Goal: Check status: Check status

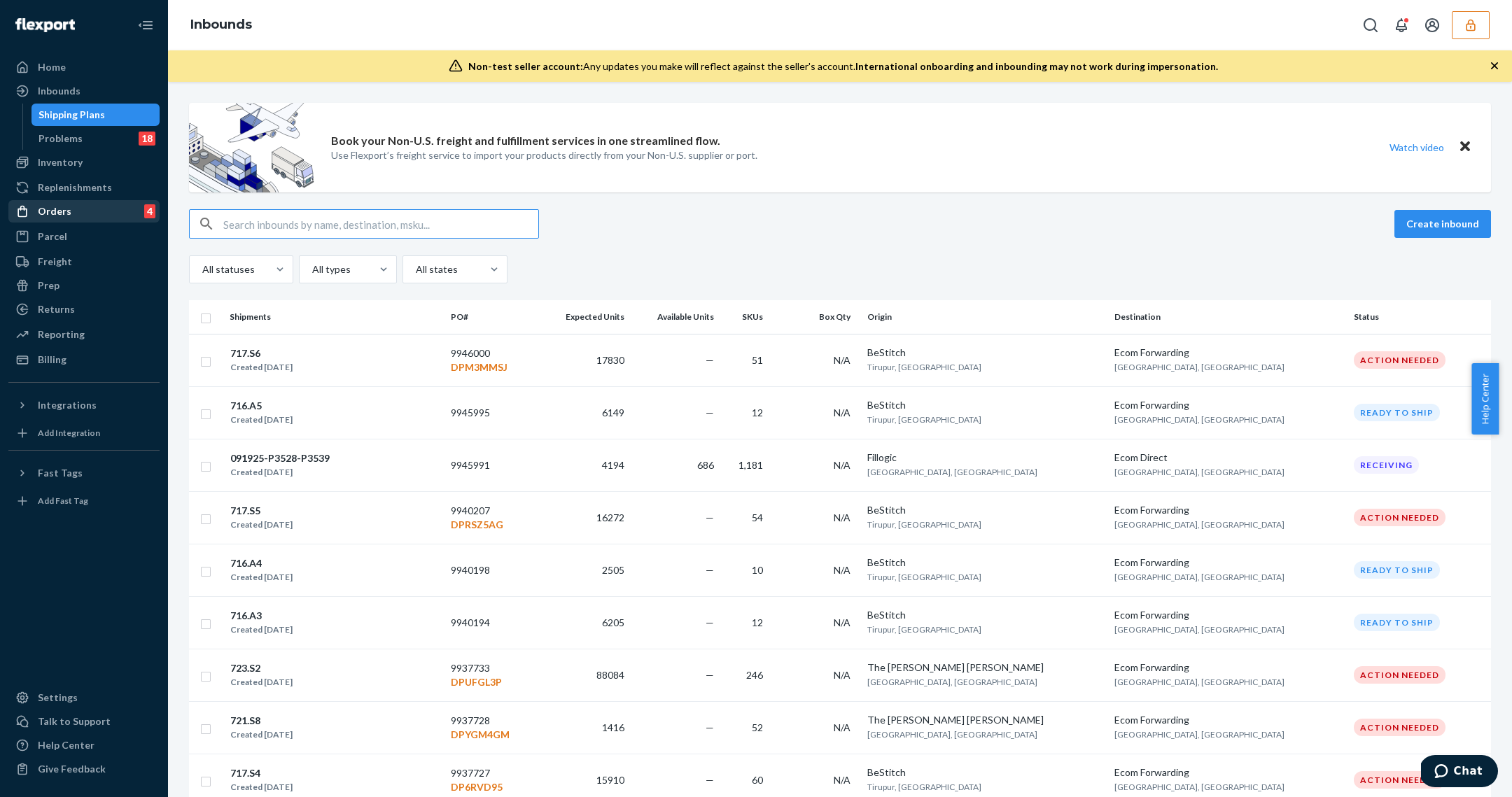
click at [47, 215] on div "Orders" at bounding box center [54, 211] width 34 height 14
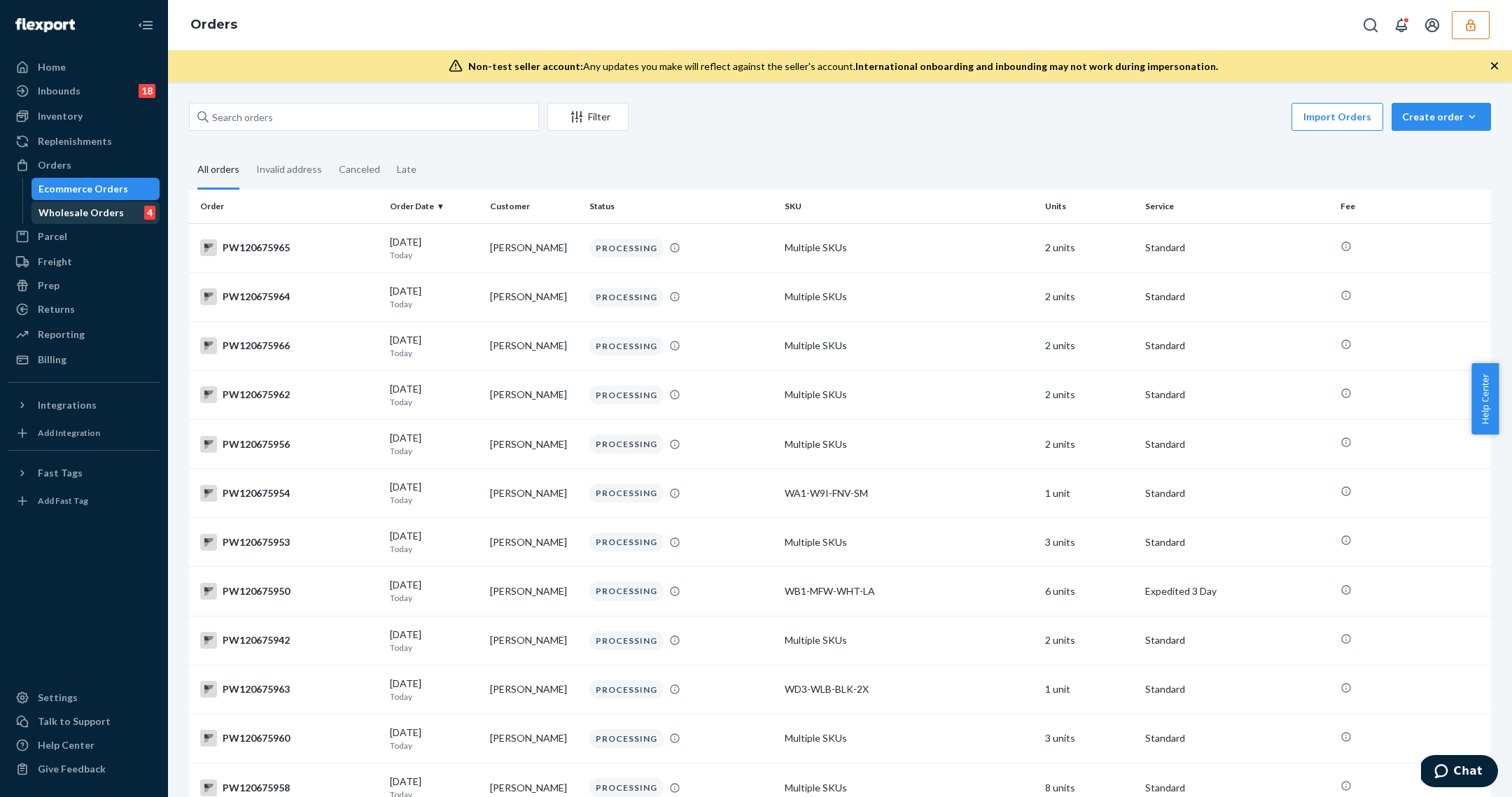
click at [90, 210] on div "Wholesale Orders" at bounding box center [81, 212] width 85 height 14
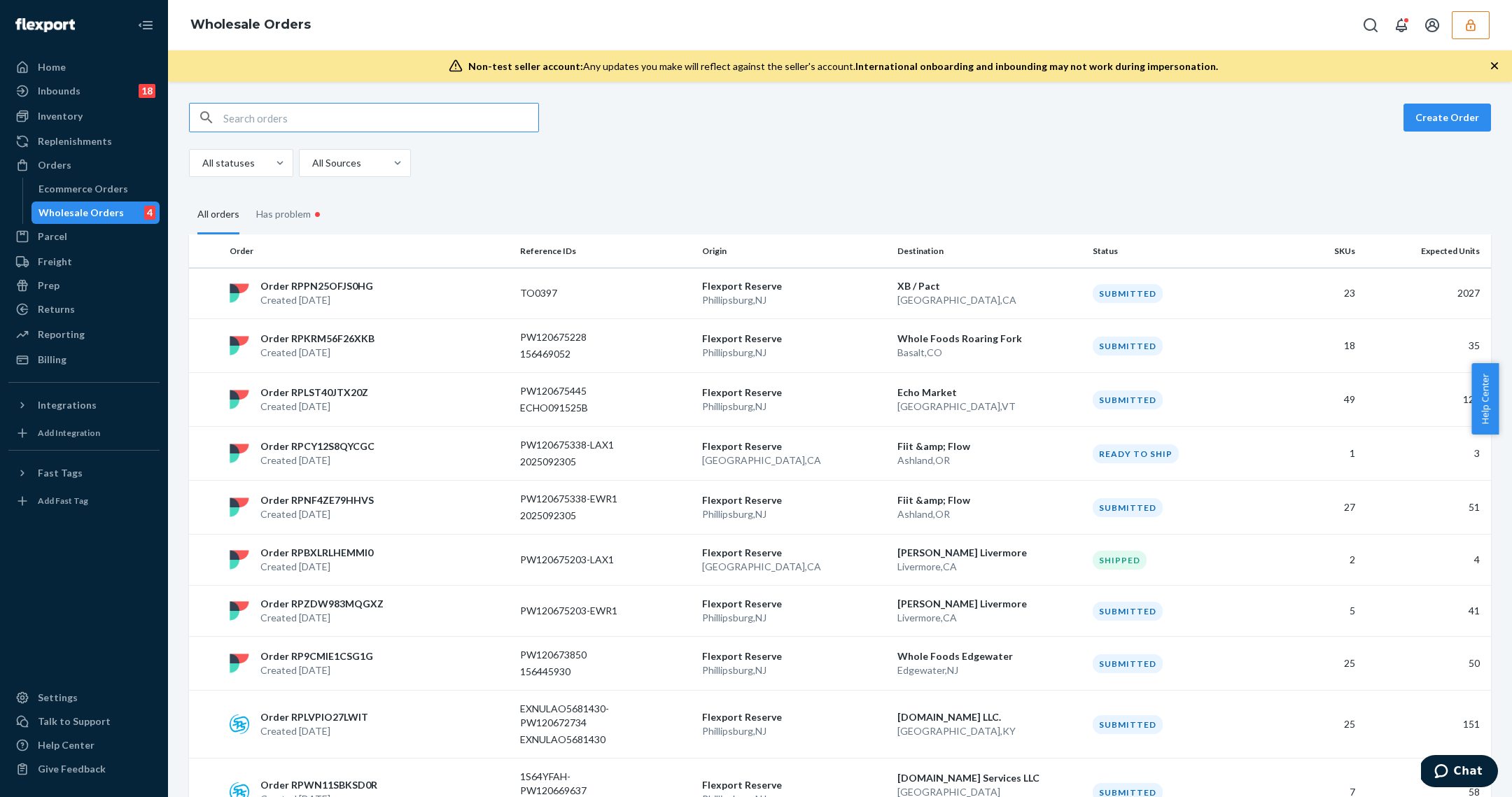
click at [335, 120] on input "text" at bounding box center [381, 118] width 315 height 28
type input "WCNWMV0I069CV"
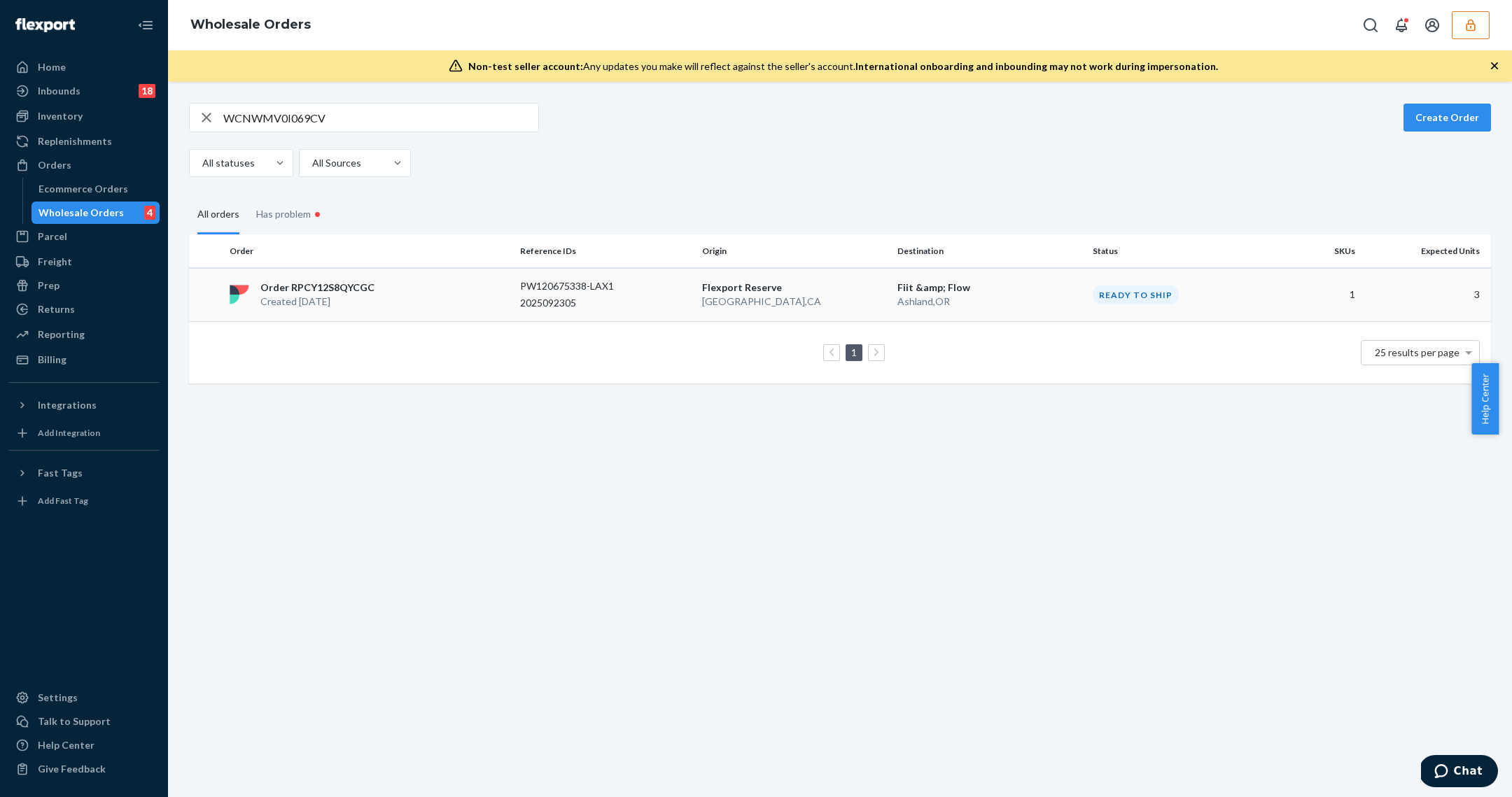
click at [1030, 289] on p "Fiit &amp; Flow" at bounding box center [990, 287] width 184 height 14
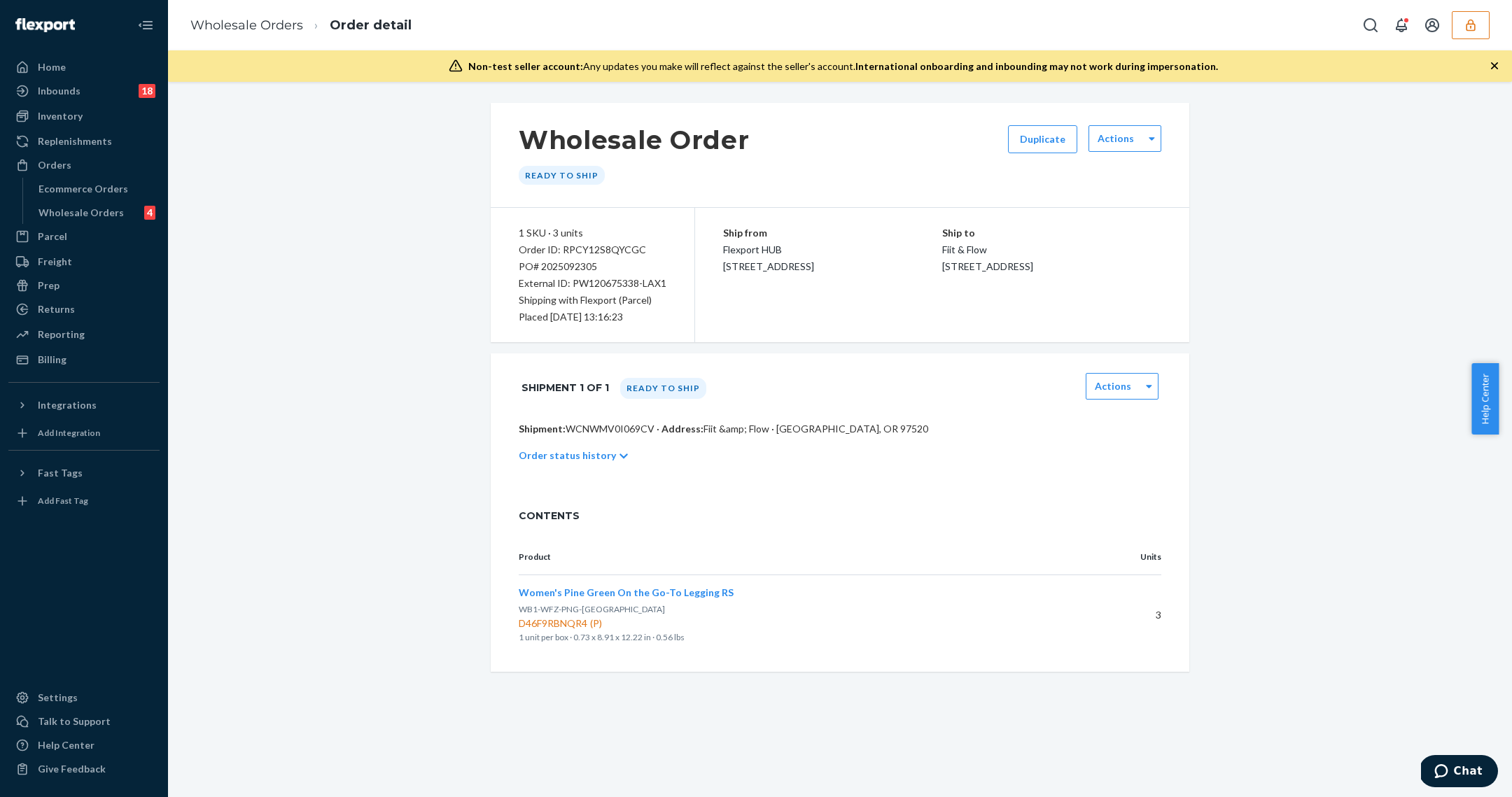
click at [1467, 31] on button "button" at bounding box center [1471, 25] width 38 height 28
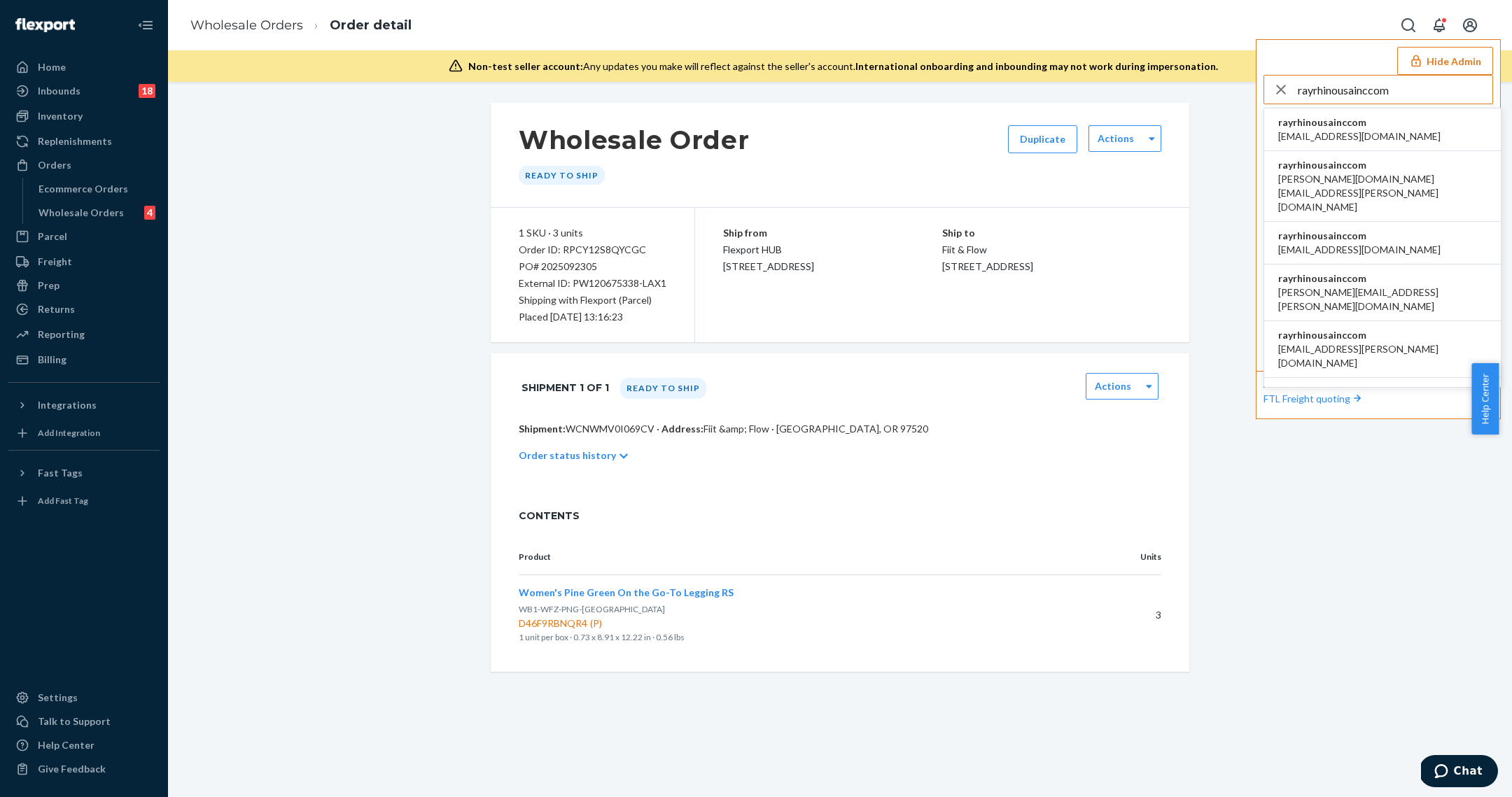
type input "rayrhinousainccom"
click at [1364, 129] on span "accounting@rhinousainc.com" at bounding box center [1359, 136] width 163 height 14
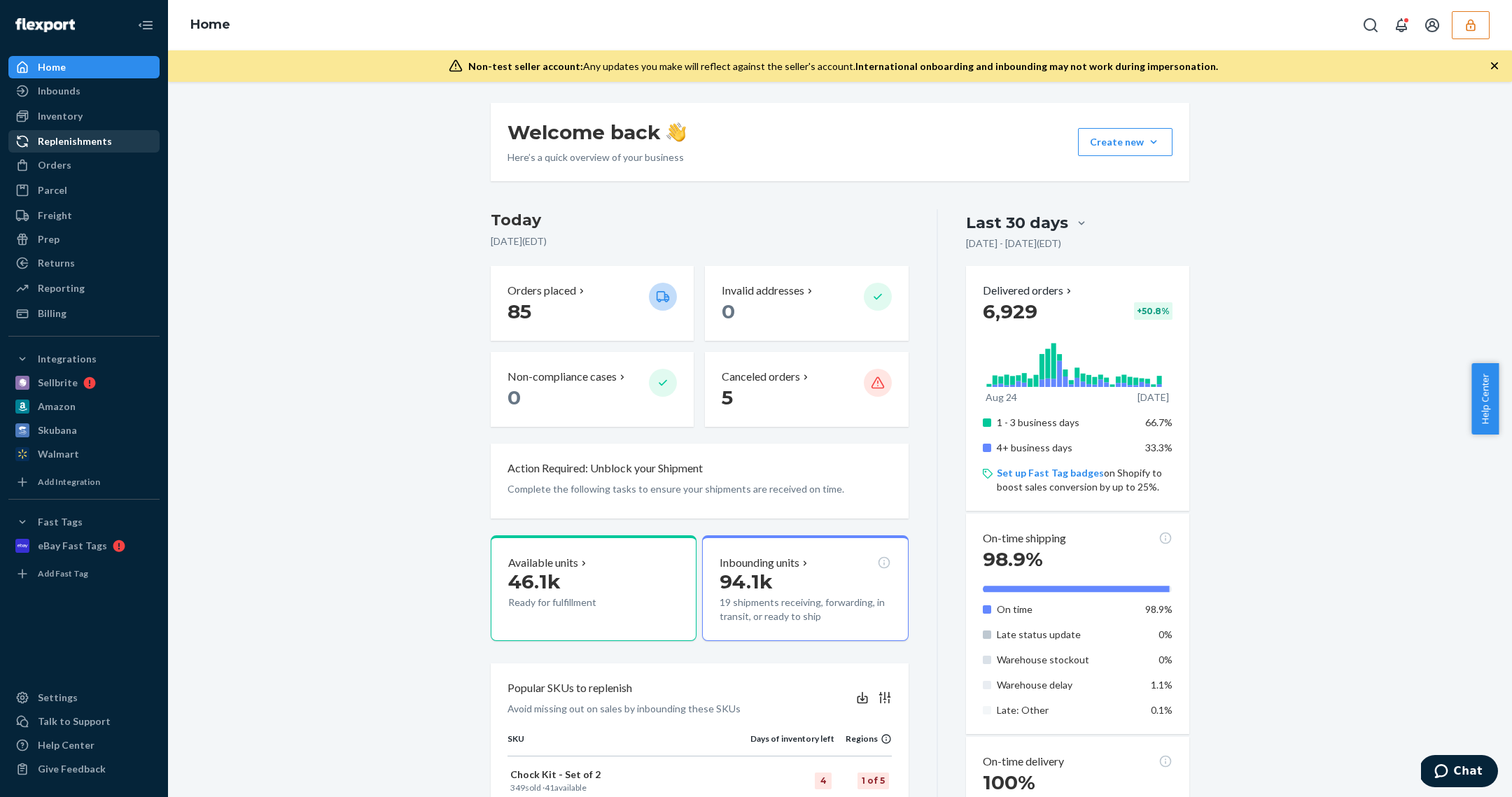
click at [87, 141] on div "Replenishments" at bounding box center [74, 141] width 74 height 14
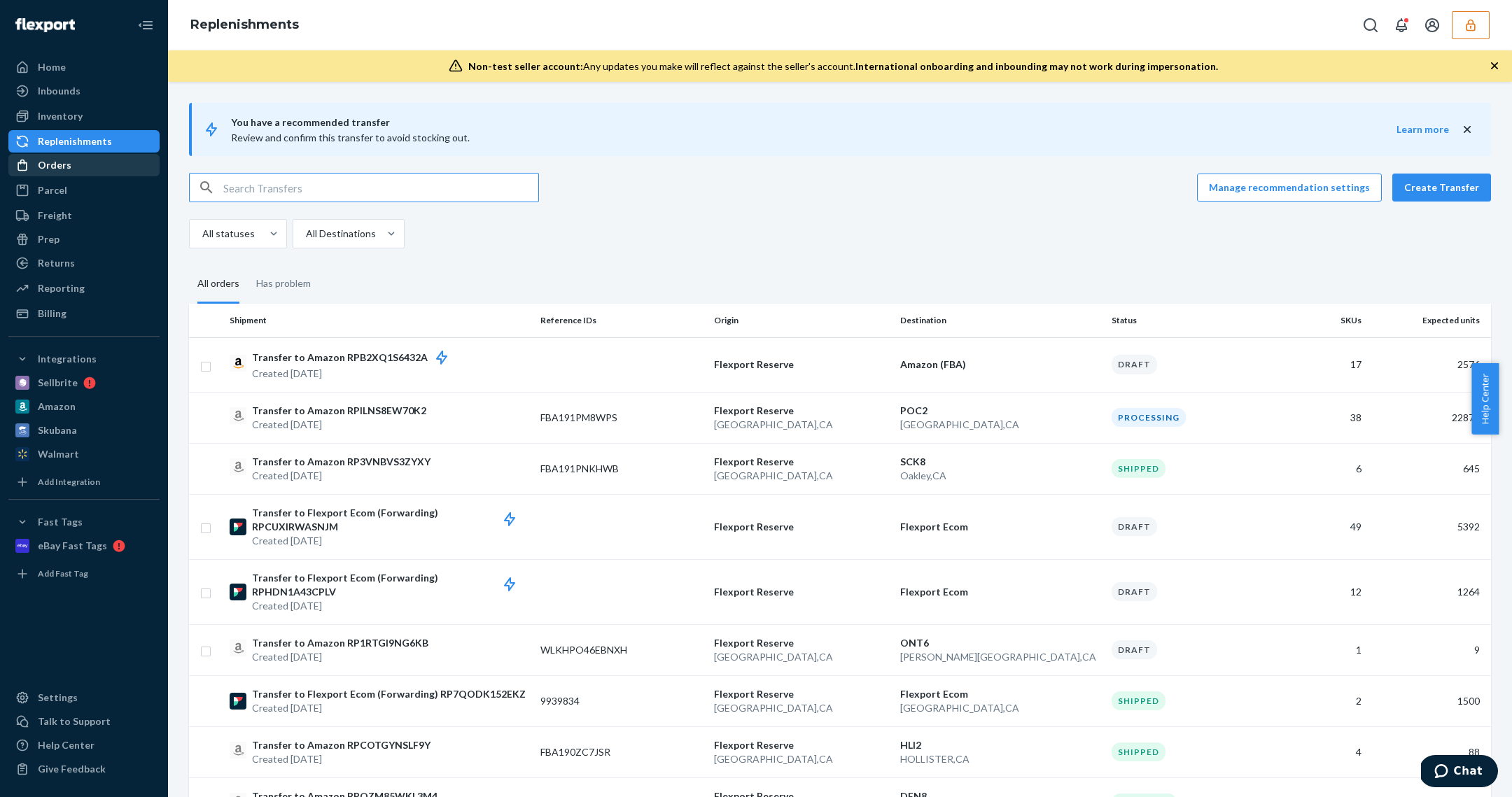
click at [75, 162] on div "Orders" at bounding box center [84, 165] width 149 height 20
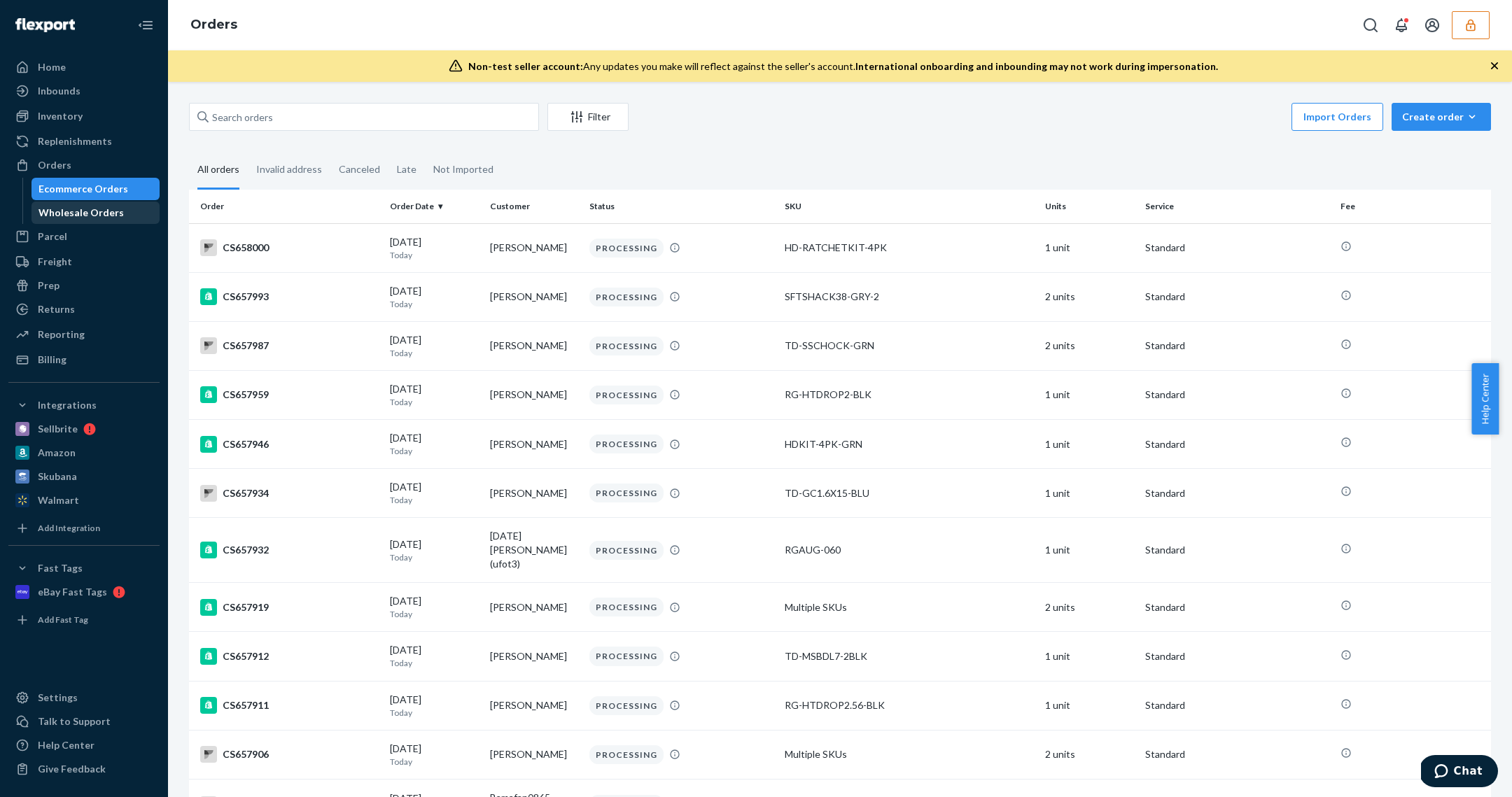
click at [125, 210] on div "Wholesale Orders" at bounding box center [96, 212] width 126 height 20
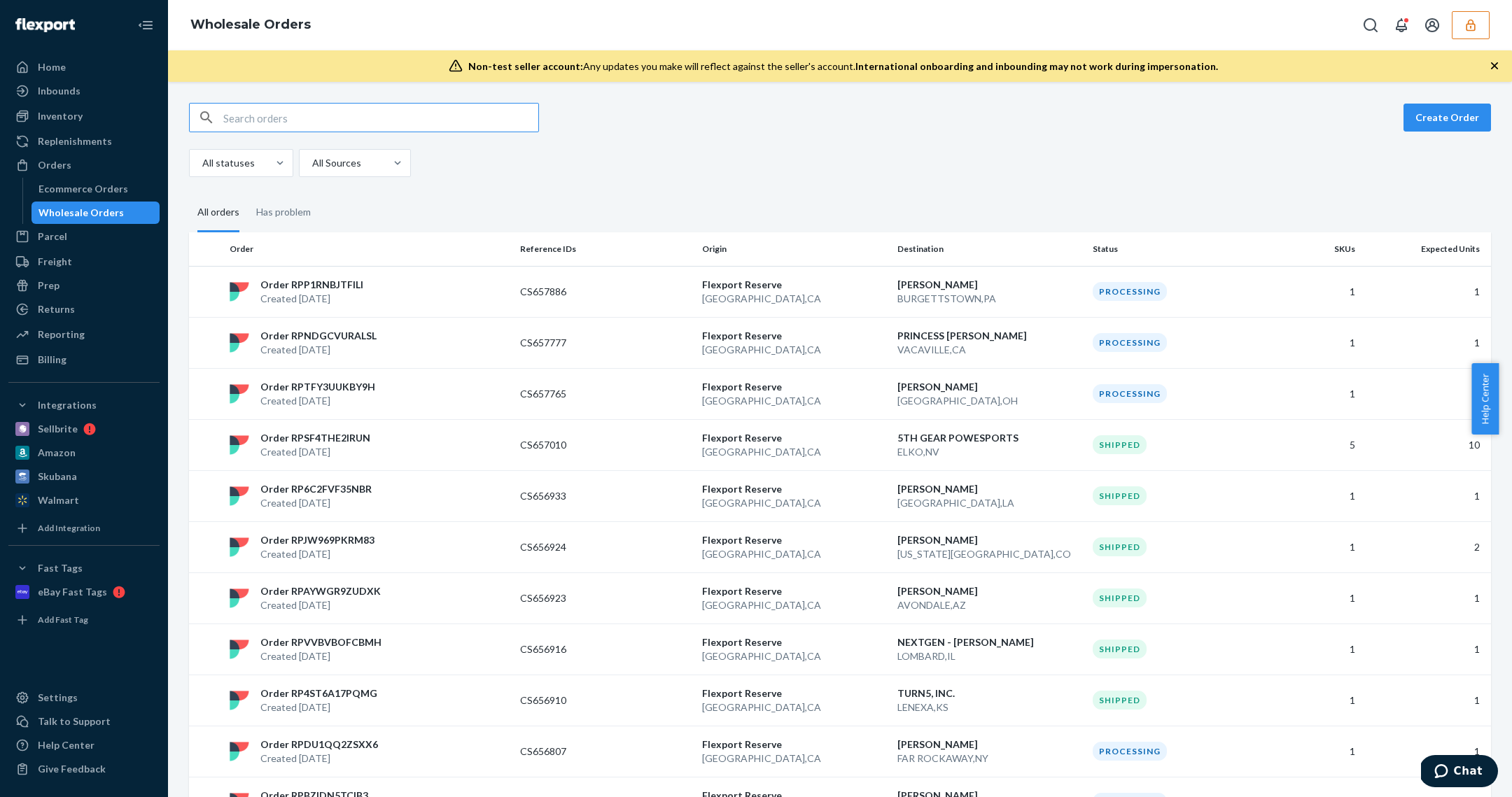
click at [299, 103] on div "Create Order All statuses All Sources All orders Has problem Order Reference ID…" at bounding box center [840, 439] width 1344 height 715
click at [311, 130] on input "text" at bounding box center [381, 118] width 315 height 28
paste input "WZ4XKI3UX41CU"
type input "WZ4XKI3UX41CU"
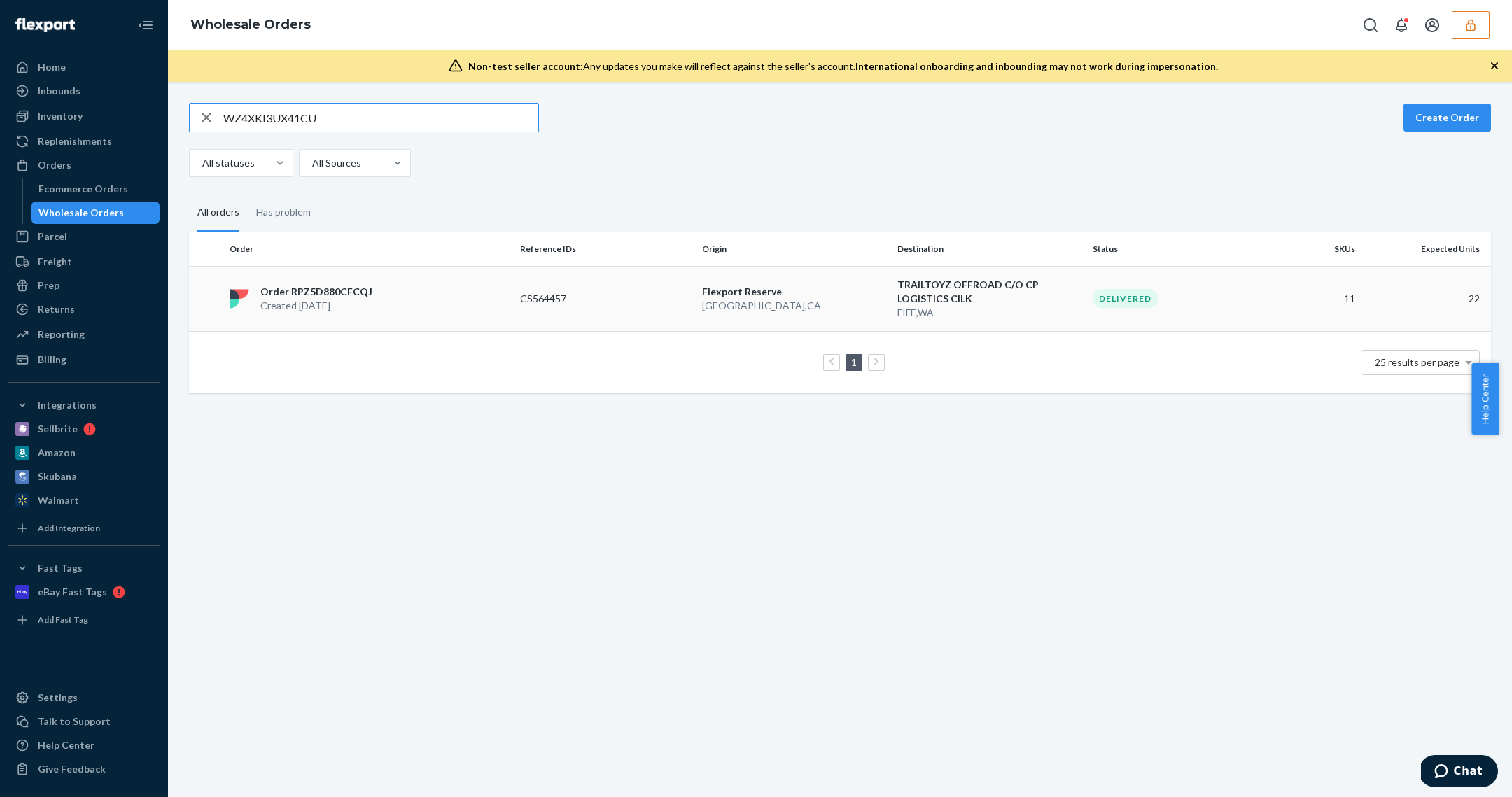
click at [407, 314] on td "Order RPZ5D880CFCQJ Created Aug 25, 2025" at bounding box center [369, 299] width 290 height 65
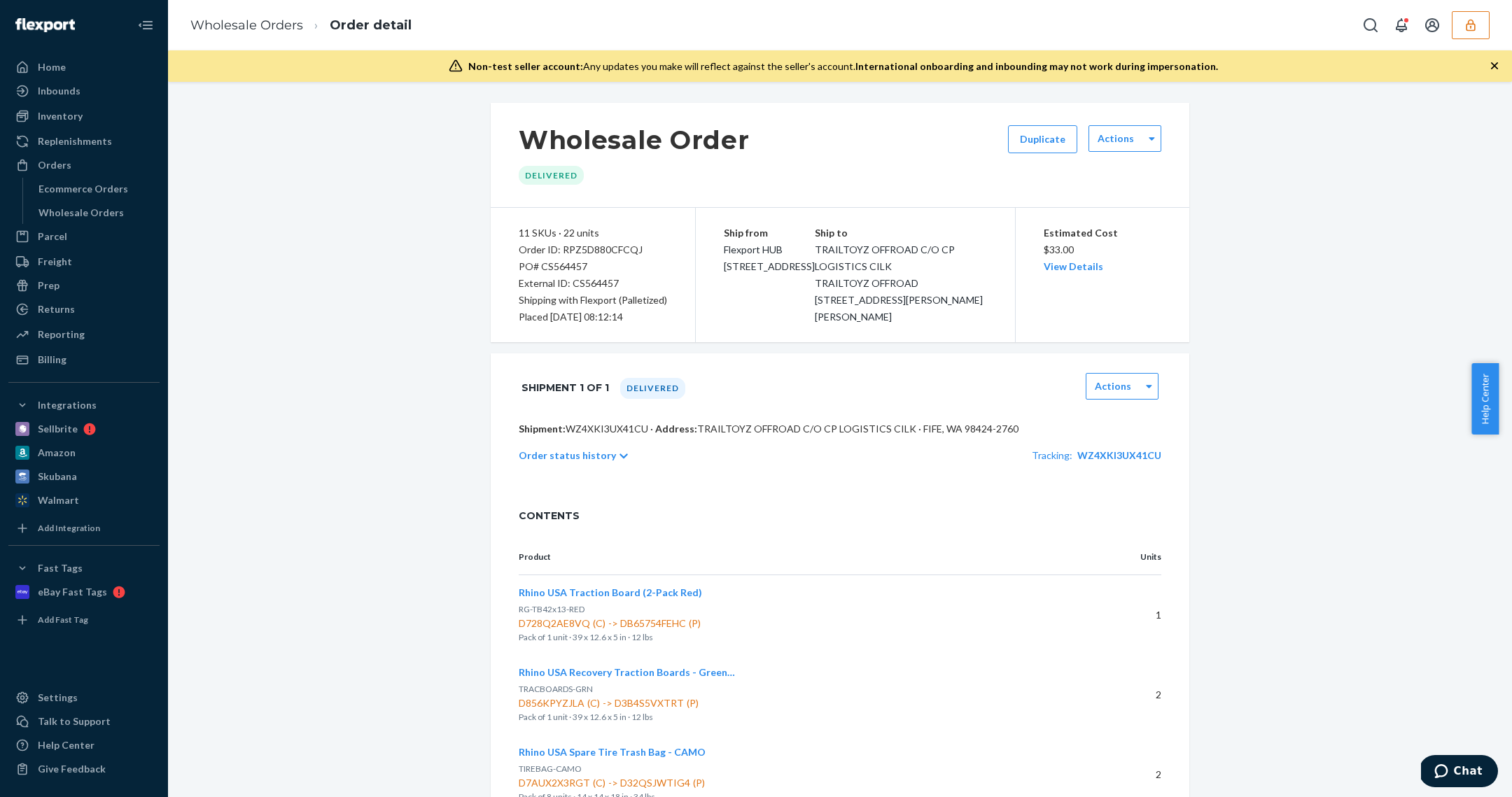
click at [593, 426] on p "Shipment: WZ4XKI3UX41CU · Address: TRAILTOYZ OFFROAD C/O CP LOGISTICS CILK · FI…" at bounding box center [840, 429] width 643 height 14
copy p "WZ4XKI3UX41CU"
click at [1461, 41] on div "Wholesale Orders Order detail" at bounding box center [840, 25] width 1344 height 51
click at [1480, 22] on button "button" at bounding box center [1471, 25] width 38 height 28
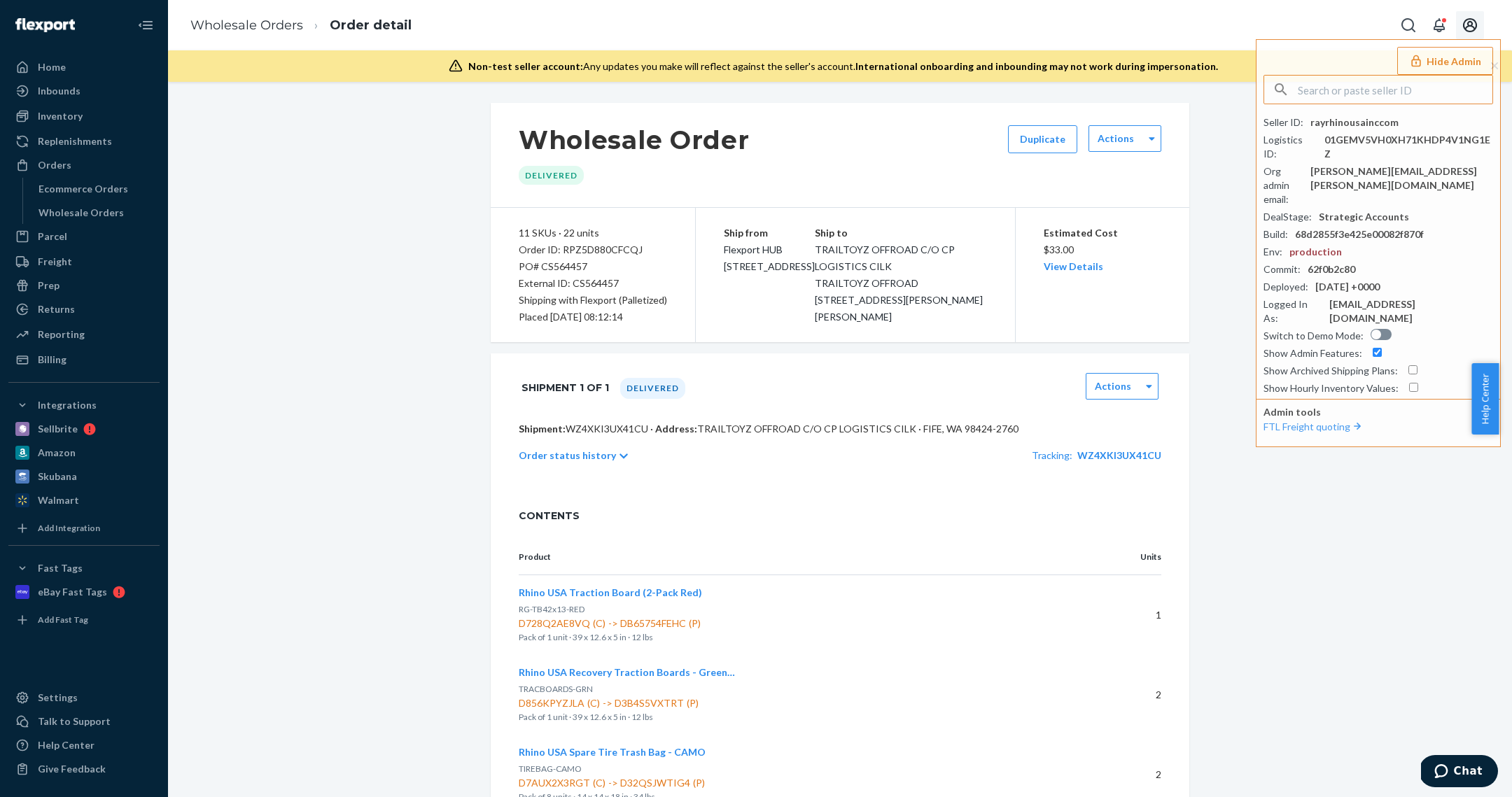
type input "k"
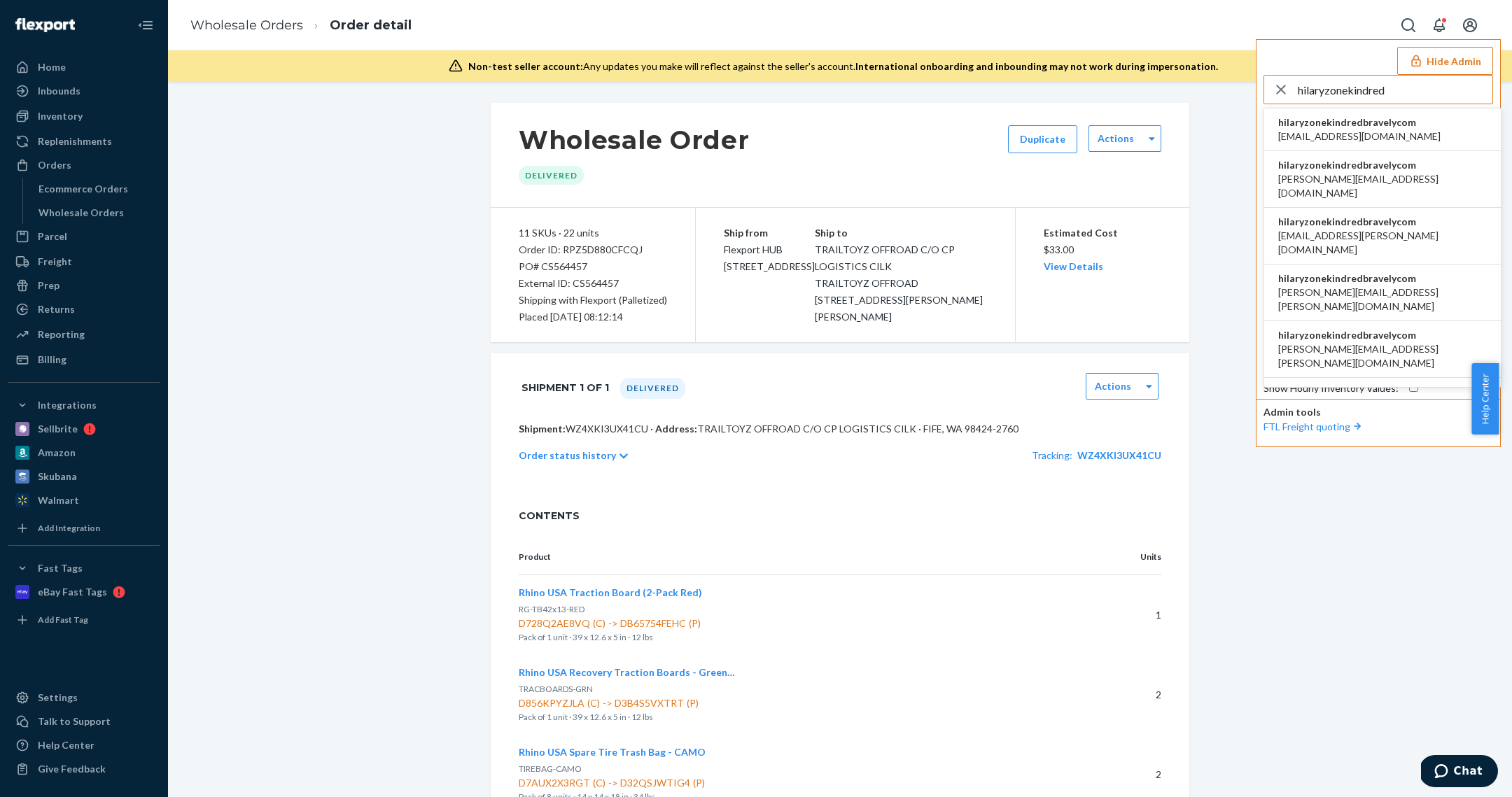
type input "hilaryzonekindred"
click at [1362, 127] on span "hilaryzonekindredbravelycom" at bounding box center [1359, 122] width 163 height 14
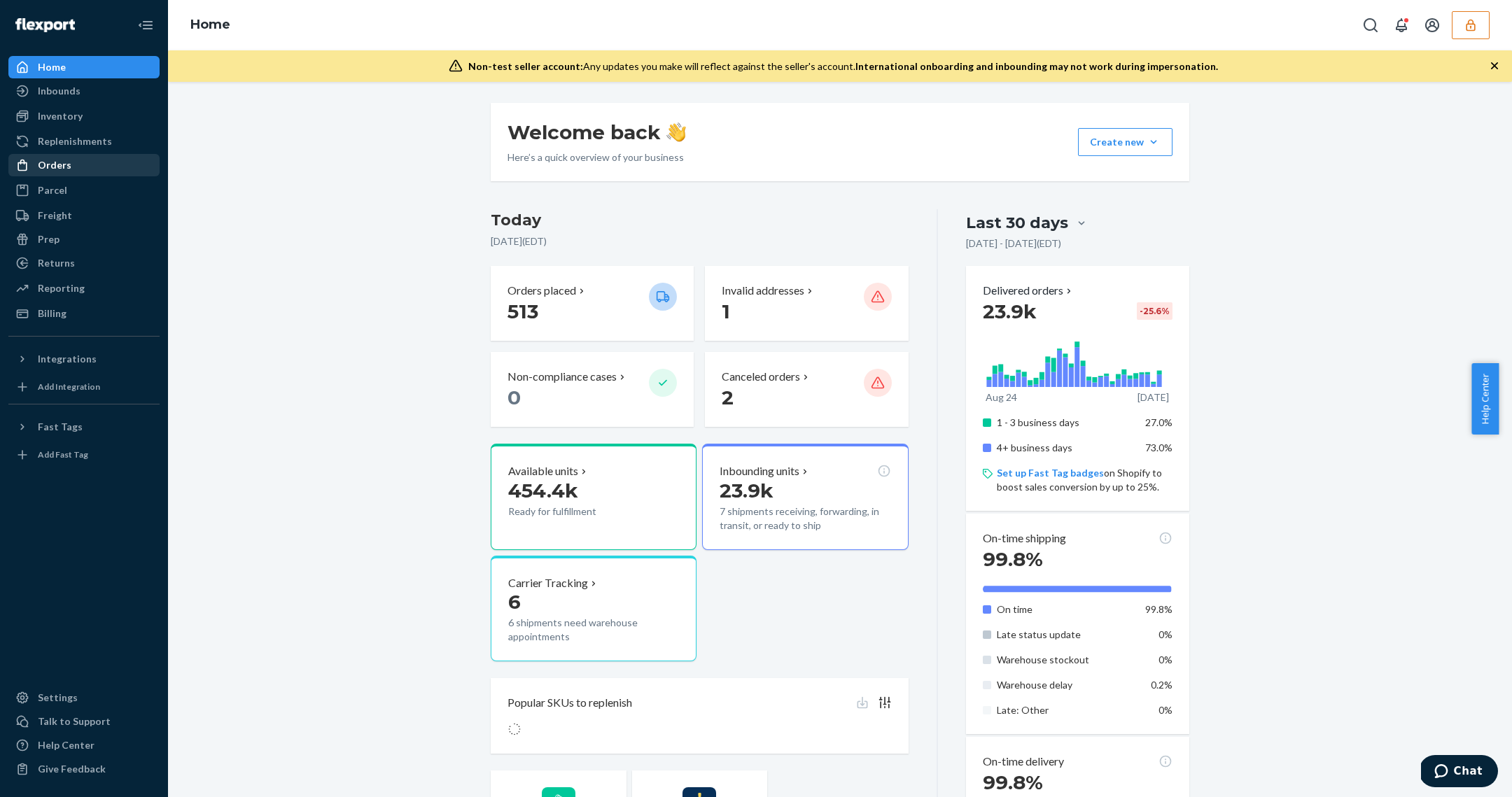
click at [101, 170] on div "Orders" at bounding box center [84, 165] width 149 height 20
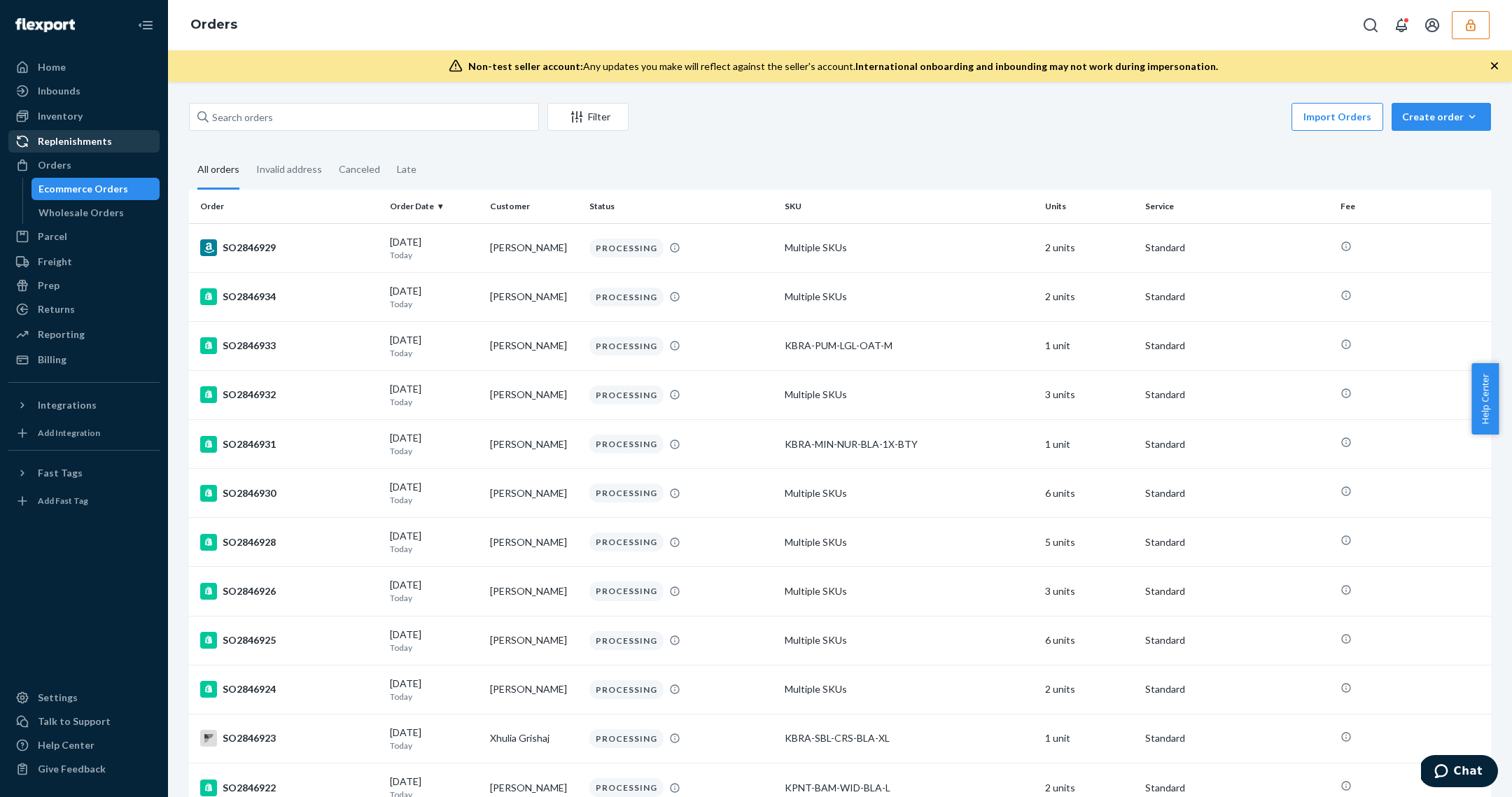
click at [91, 143] on div "Replenishments" at bounding box center [74, 141] width 74 height 14
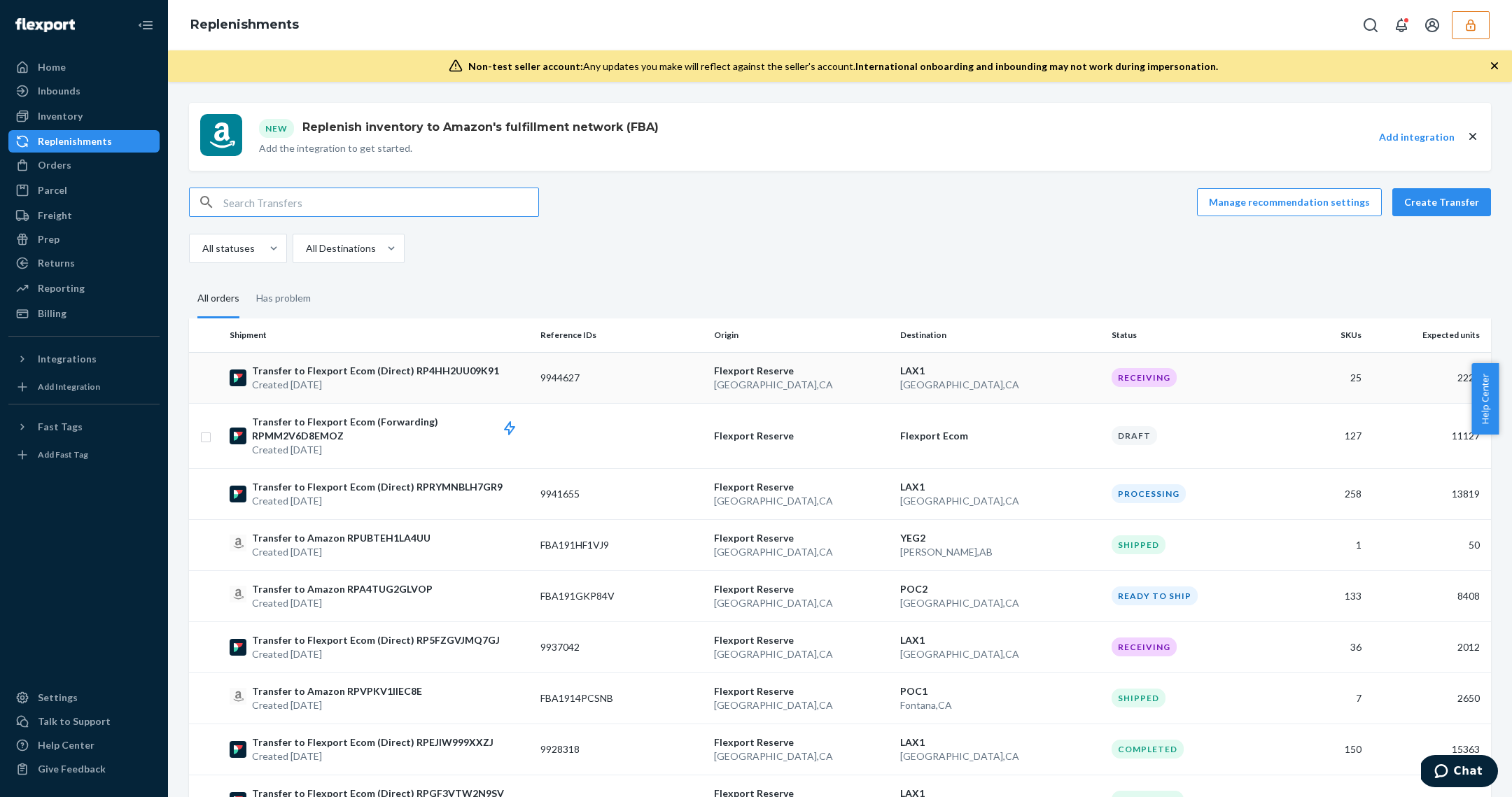
click at [732, 368] on p "Flexport Reserve" at bounding box center [802, 371] width 175 height 14
